Goal: Transaction & Acquisition: Purchase product/service

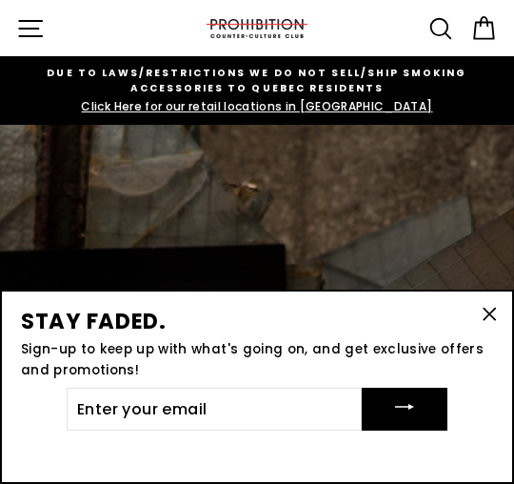
click at [31, 18] on icon "button" at bounding box center [30, 28] width 29 height 29
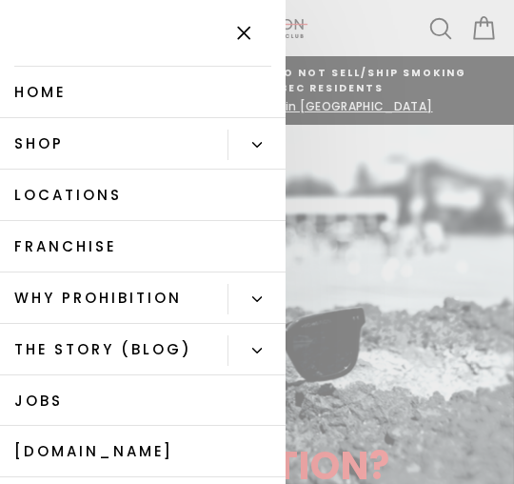
click at [257, 145] on icon "Primary" at bounding box center [257, 145] width 10 height 10
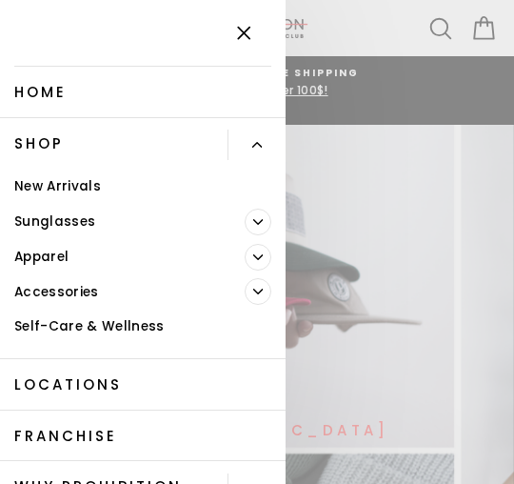
click at [251, 280] on button "Primary" at bounding box center [265, 291] width 41 height 35
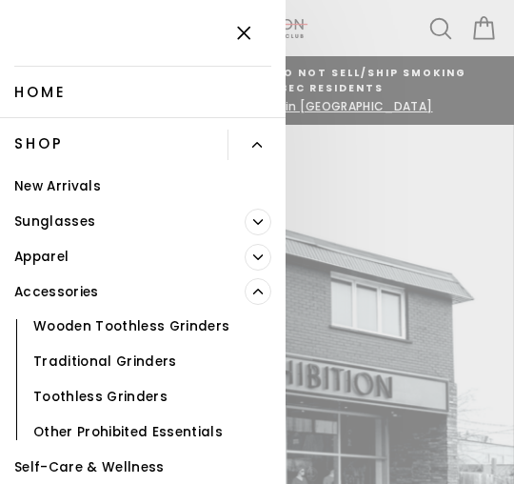
click at [130, 410] on link "Toothless Grinders" at bounding box center [143, 396] width 286 height 35
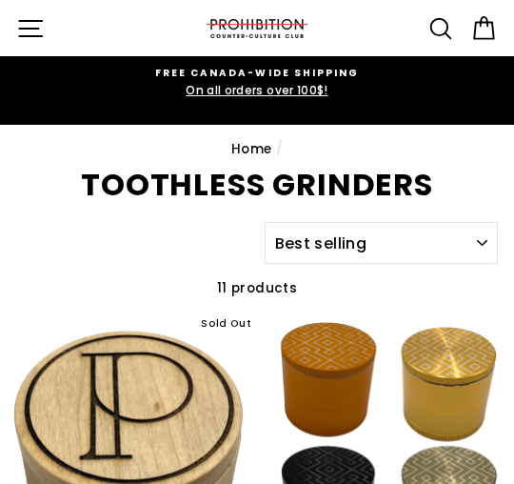
select select "best-selling"
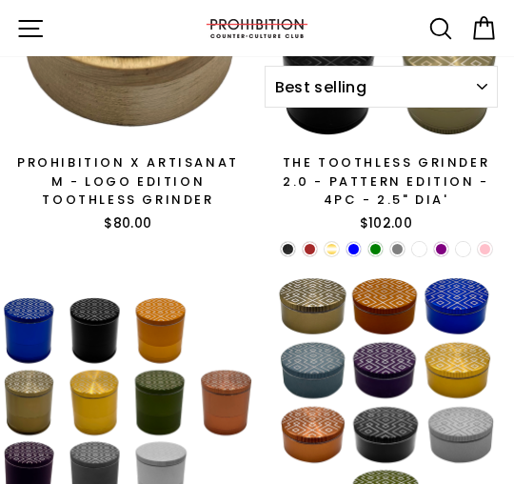
scroll to position [433, 0]
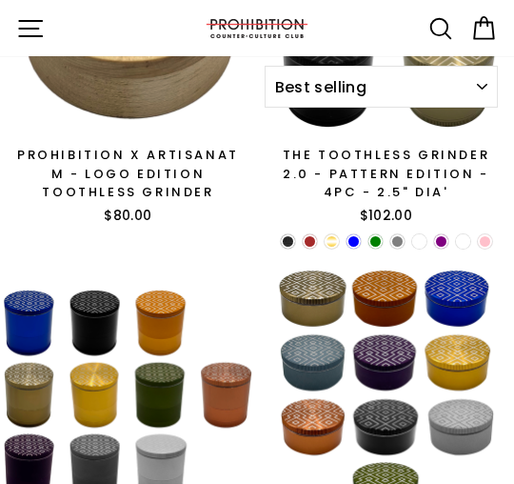
click at [357, 239] on link at bounding box center [353, 241] width 14 height 14
